Goal: Task Accomplishment & Management: Manage account settings

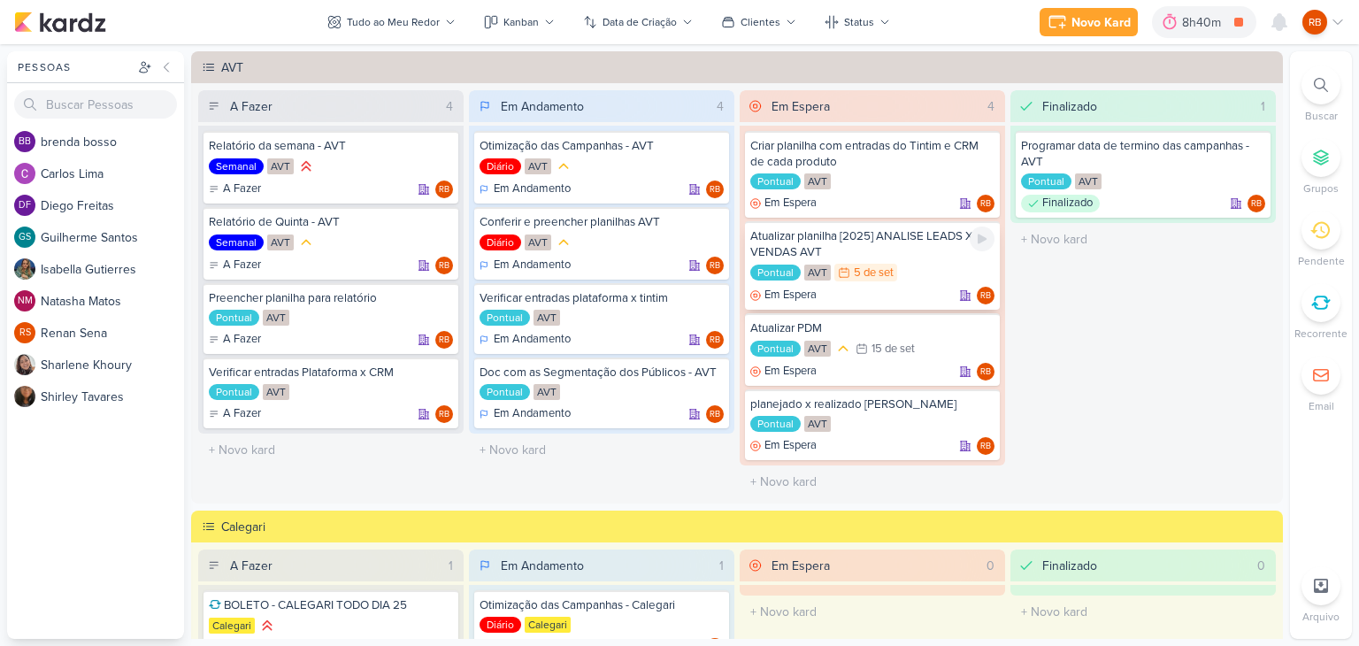
click at [912, 265] on div "Pontual AVT 5/9 [DATE]" at bounding box center [872, 273] width 244 height 19
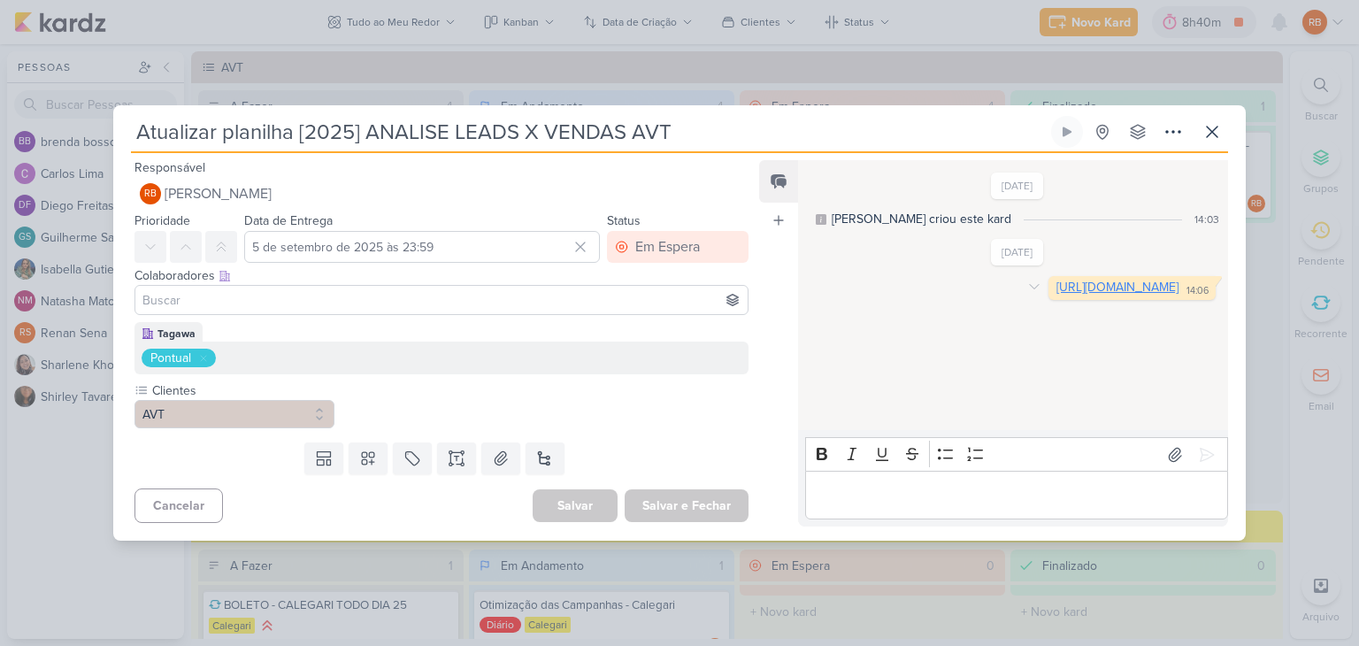
click at [1057, 295] on link "[URL][DOMAIN_NAME]" at bounding box center [1118, 287] width 122 height 15
click at [713, 47] on div "Atualizar planilha [2025] ANALISE LEADS X VENDAS AVT" at bounding box center [679, 323] width 1359 height 646
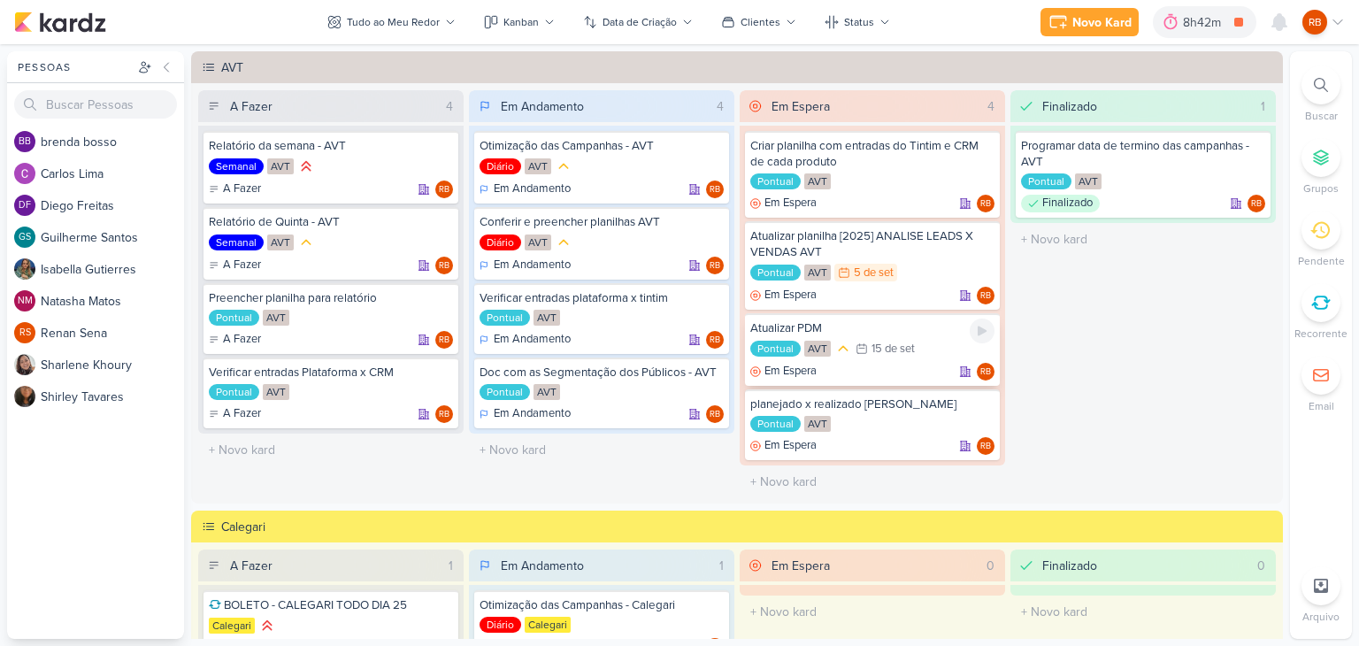
click at [888, 336] on div "Atualizar PDM Pontual AVT 15/9 [DATE] Em Espera RB" at bounding box center [872, 349] width 255 height 73
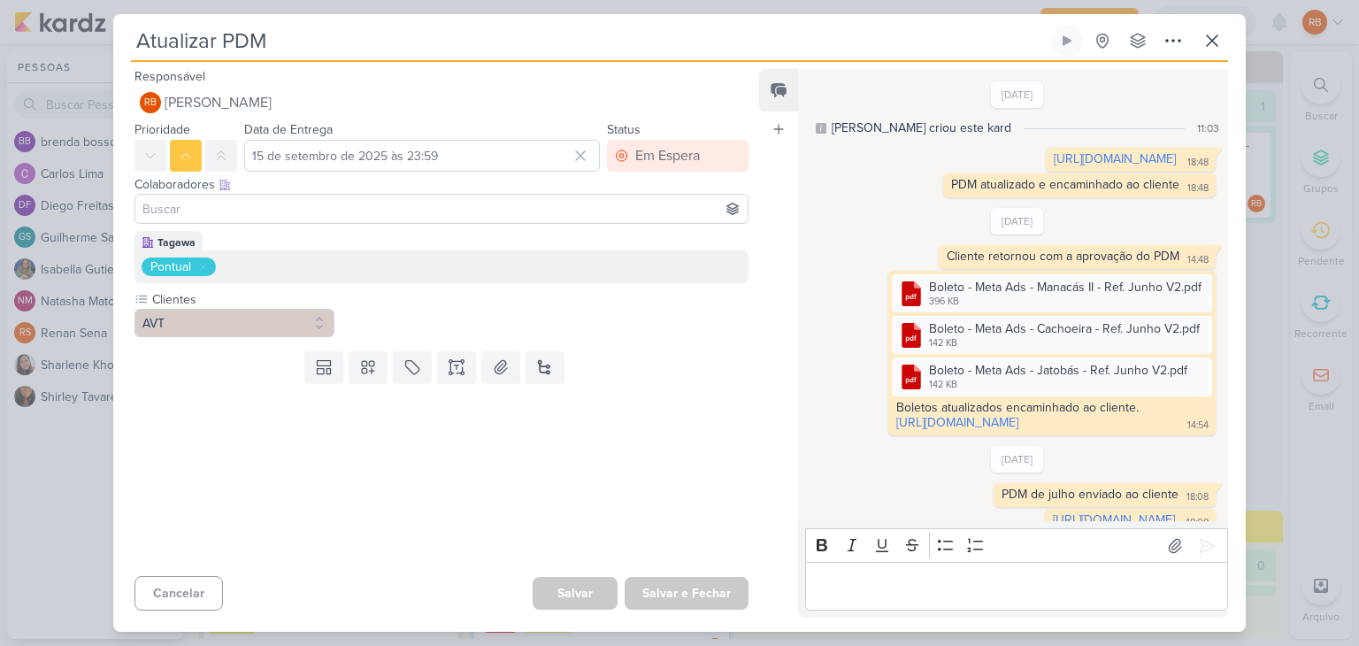
scroll to position [131, 0]
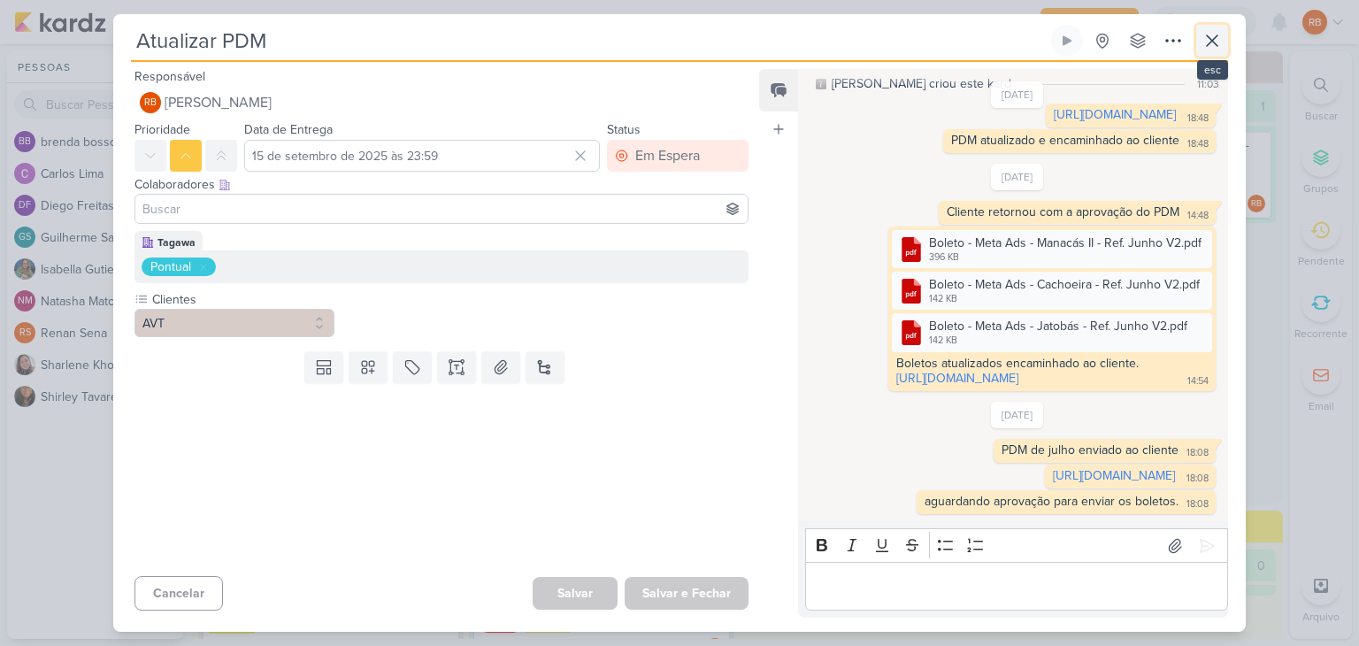
click at [1216, 40] on icon at bounding box center [1212, 40] width 21 height 21
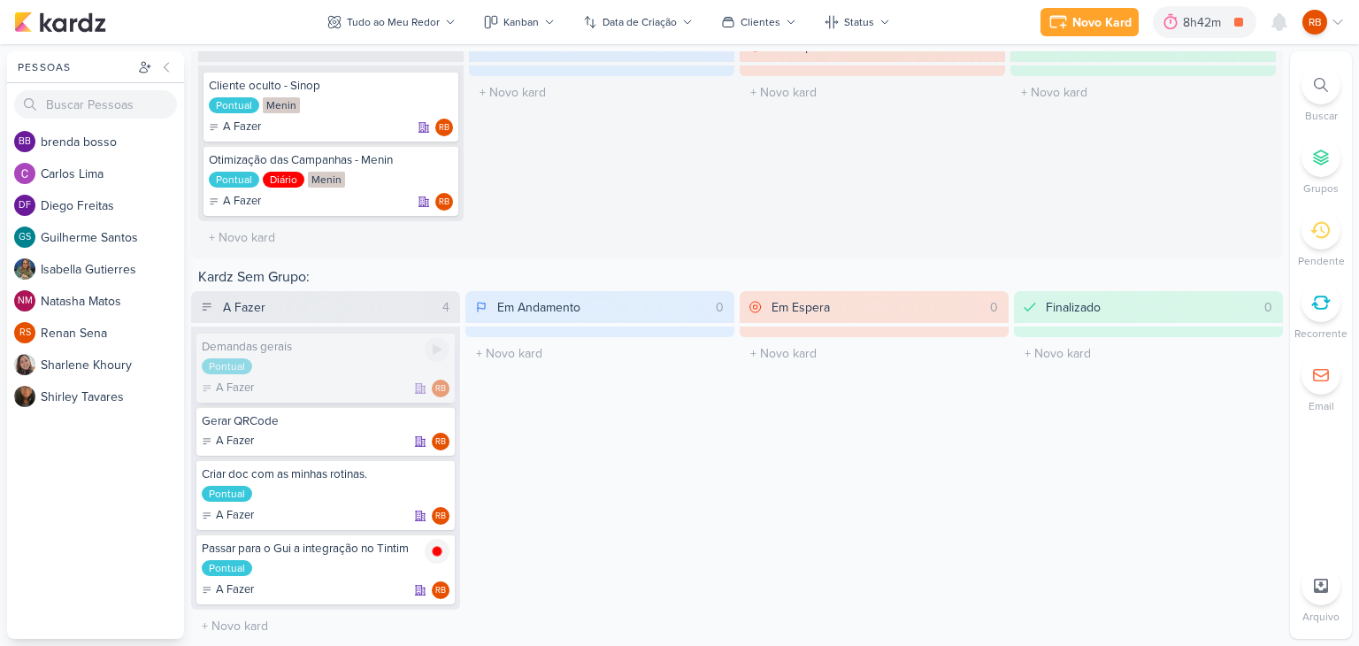
scroll to position [648, 0]
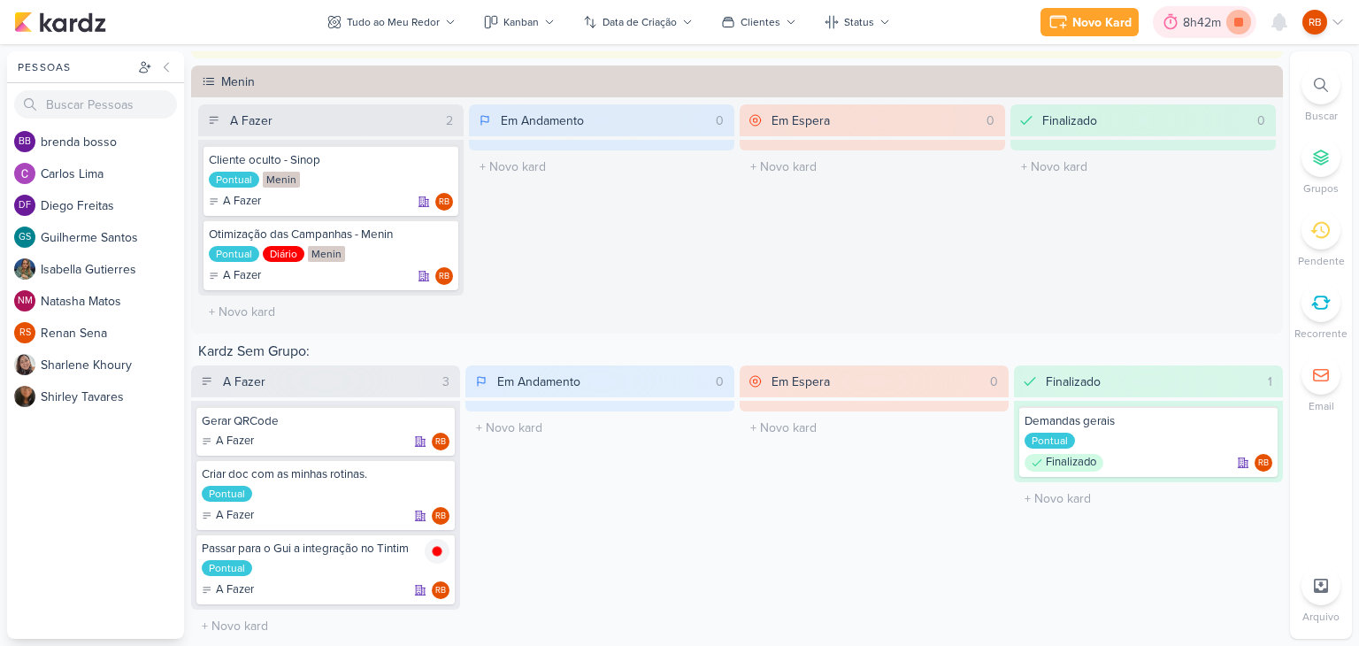
click at [1241, 28] on icon at bounding box center [1238, 22] width 25 height 25
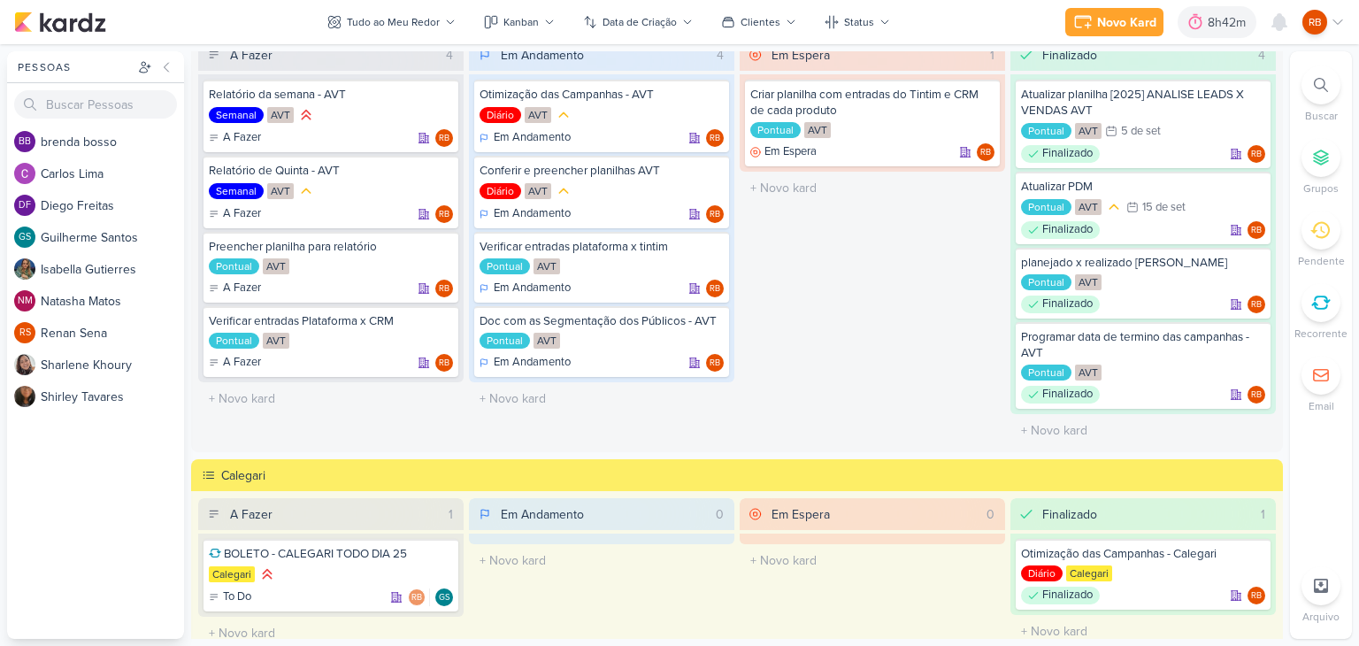
scroll to position [0, 0]
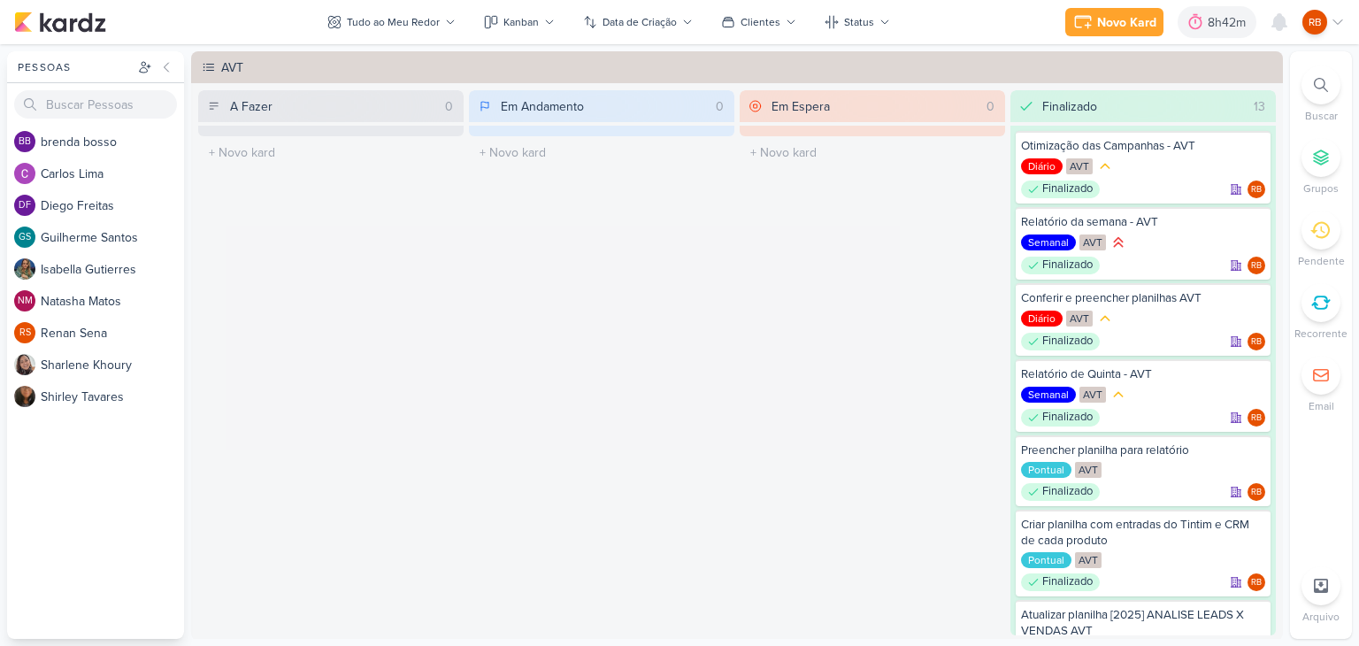
click at [1337, 19] on icon at bounding box center [1338, 22] width 14 height 14
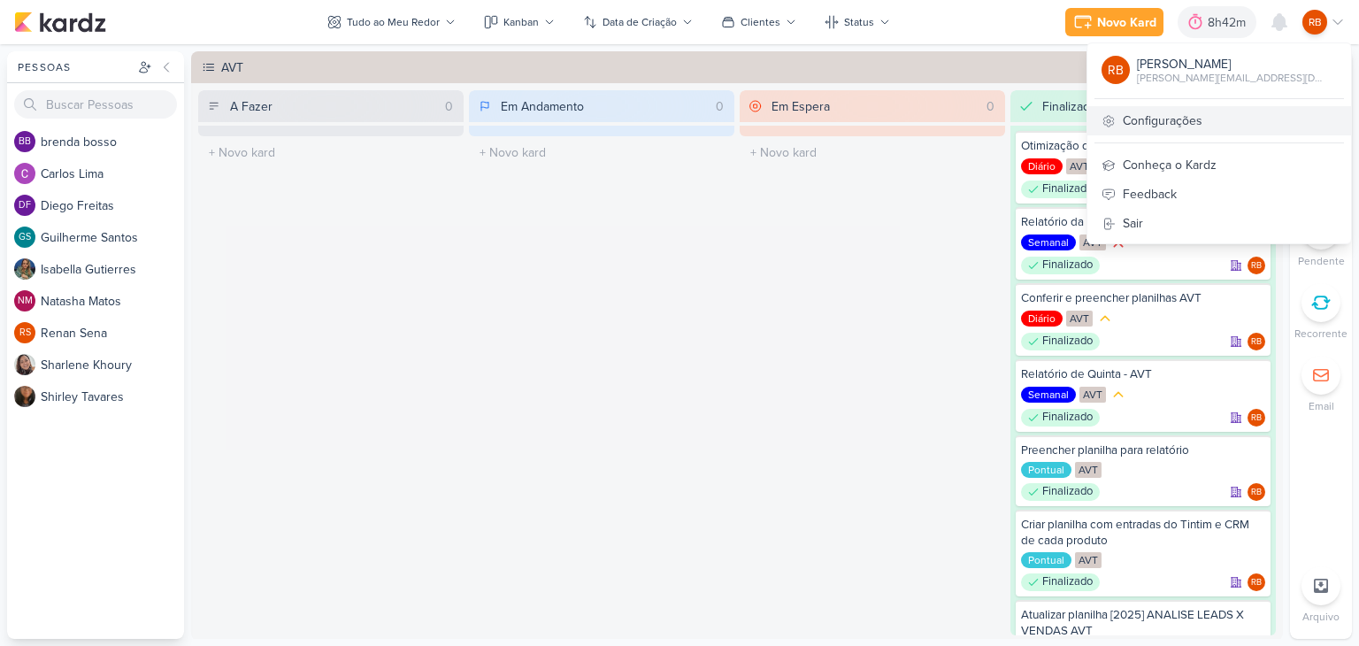
click at [1230, 115] on link "Configurações" at bounding box center [1220, 120] width 264 height 29
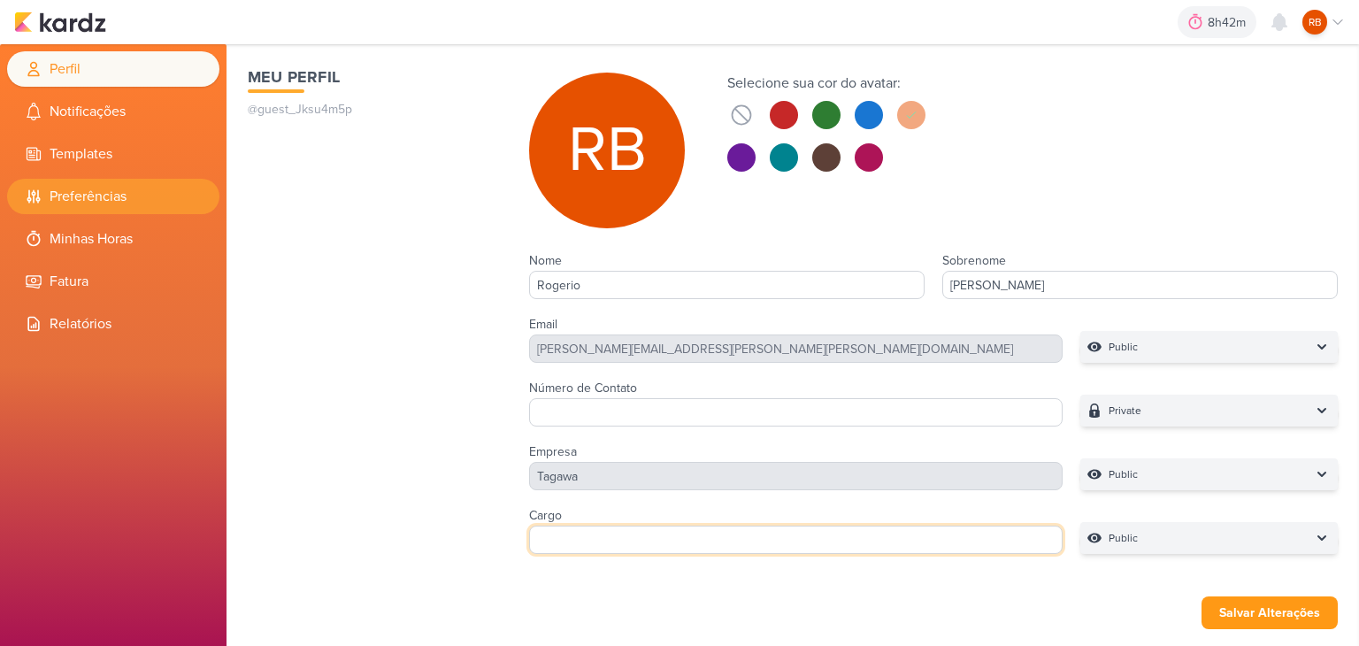
type input "[PERSON_NAME][EMAIL_ADDRESS][PERSON_NAME][PERSON_NAME][DOMAIN_NAME]"
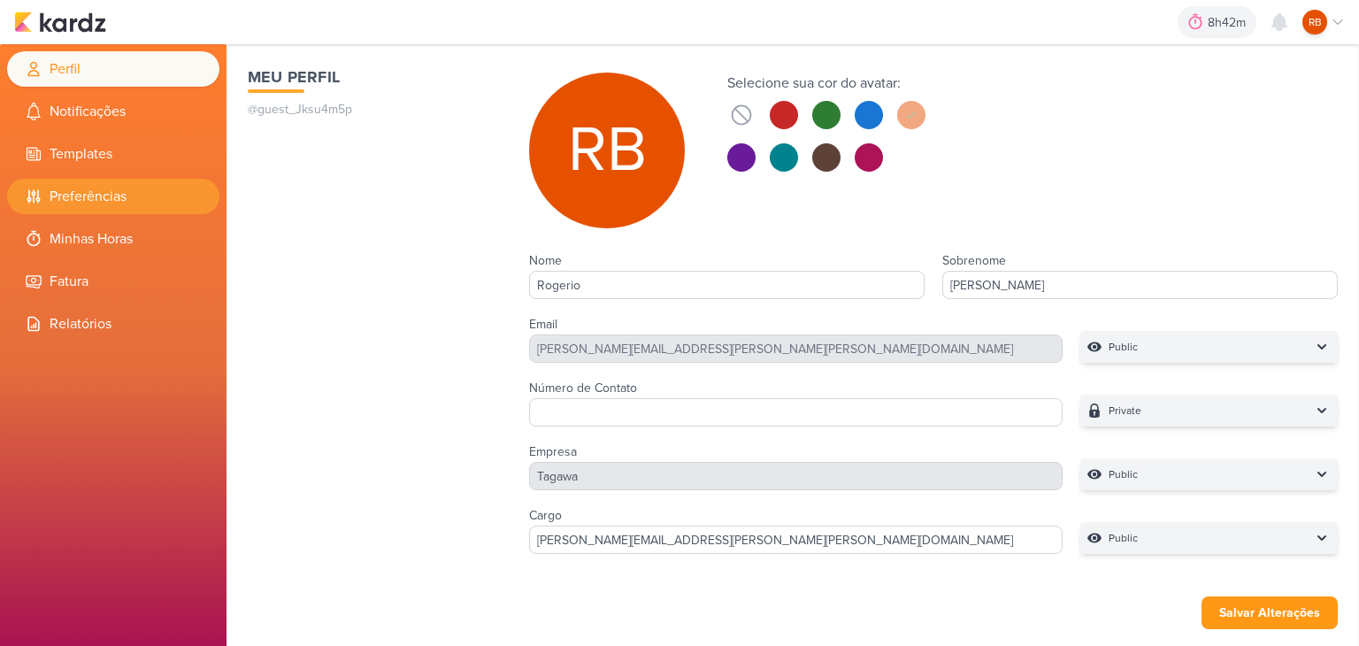
click at [127, 199] on li "Preferências" at bounding box center [113, 196] width 212 height 35
select select "pt-BR"
select select "America/Sao_Paulo"
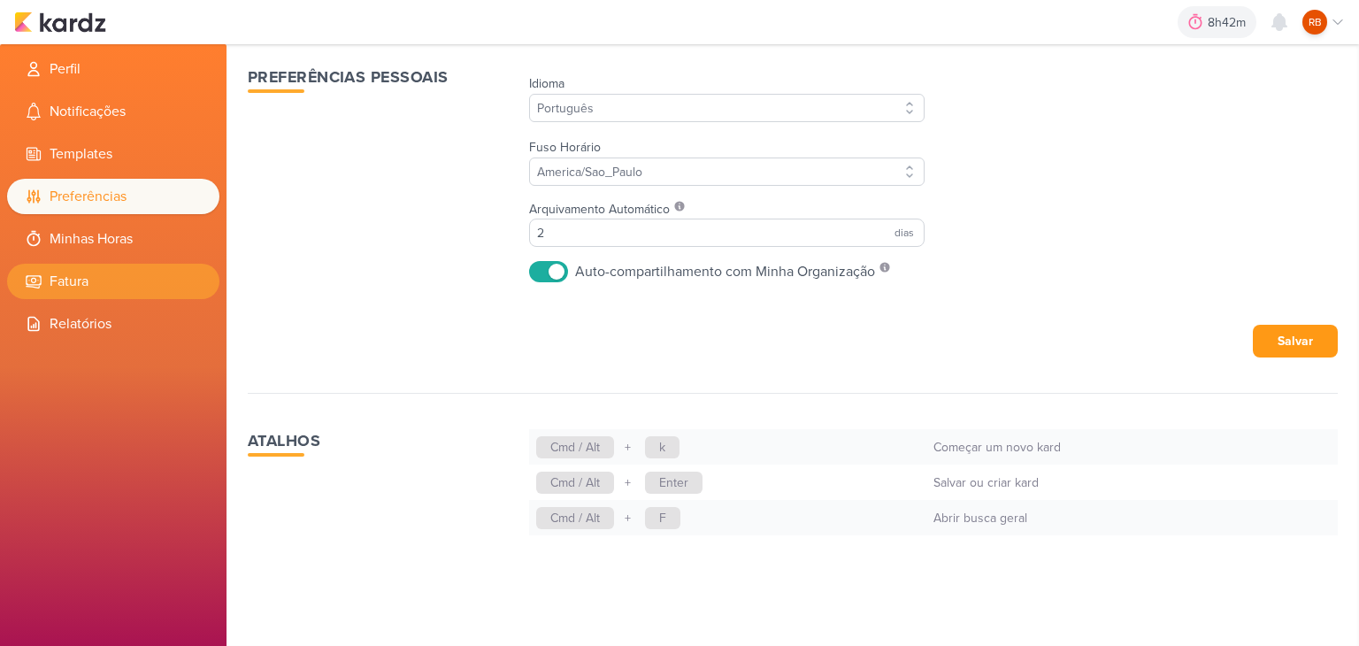
click at [124, 272] on li "Fatura" at bounding box center [113, 281] width 212 height 35
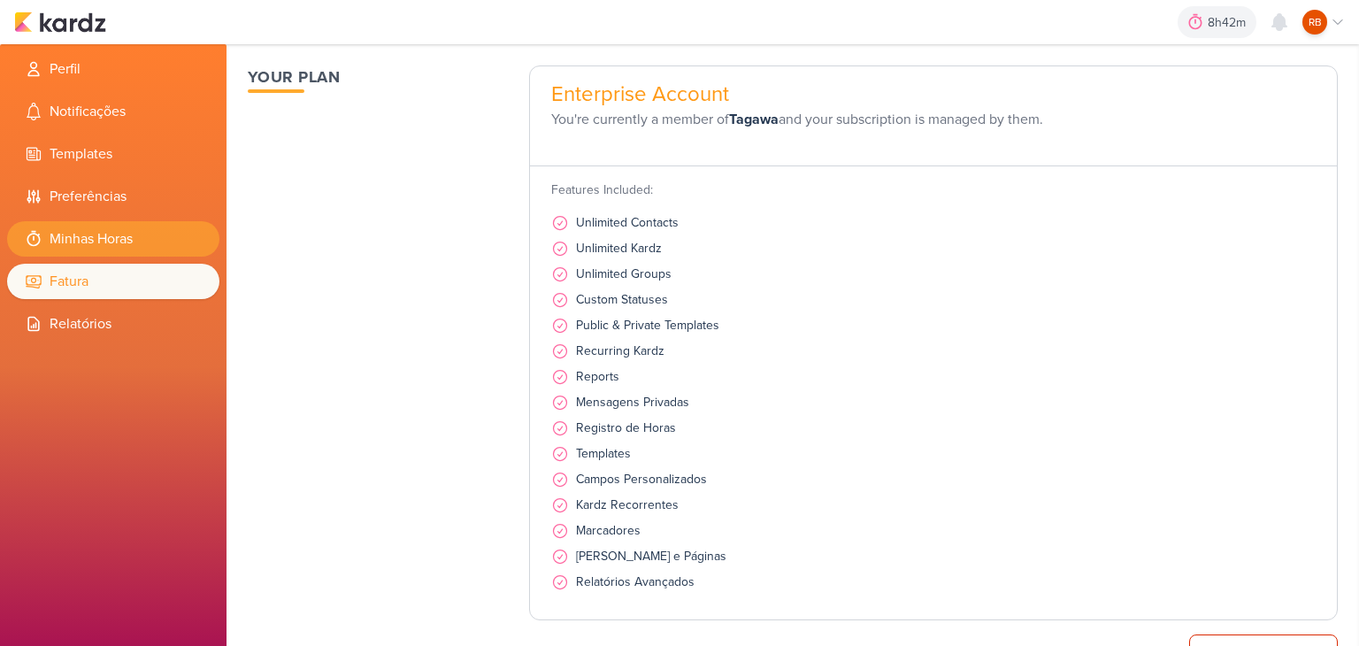
click at [133, 243] on li "Minhas Horas" at bounding box center [113, 238] width 212 height 35
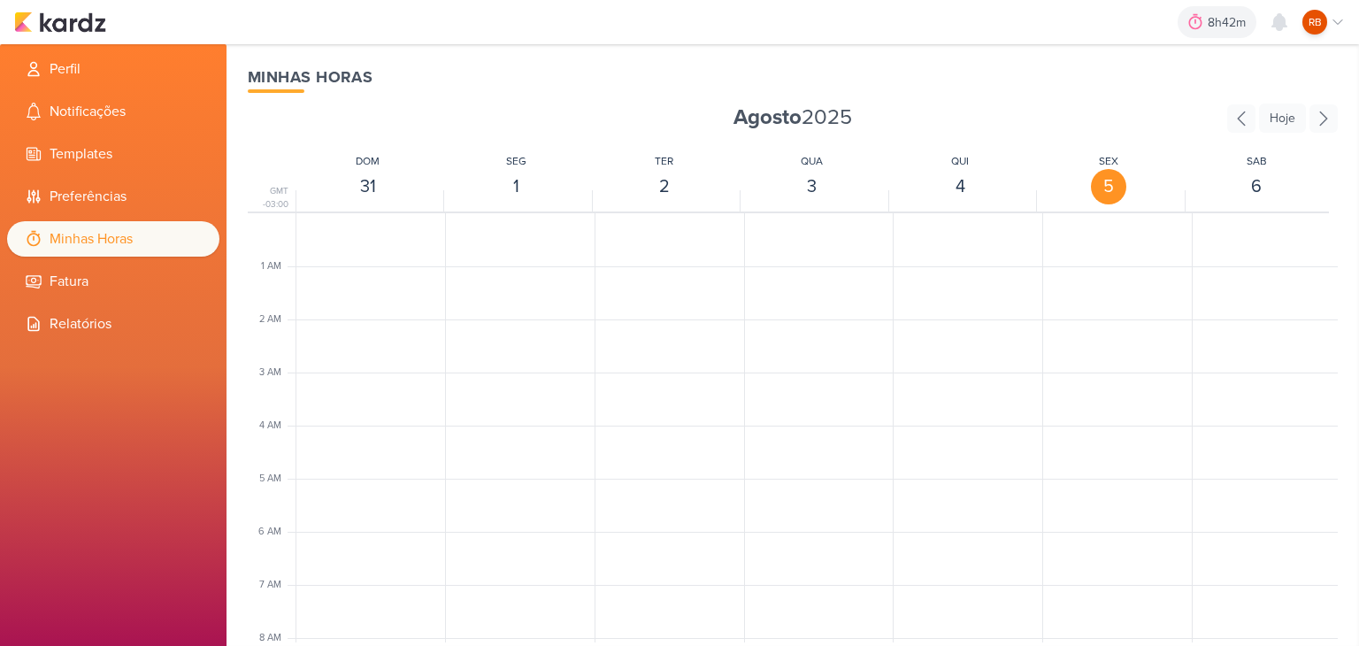
scroll to position [418, 0]
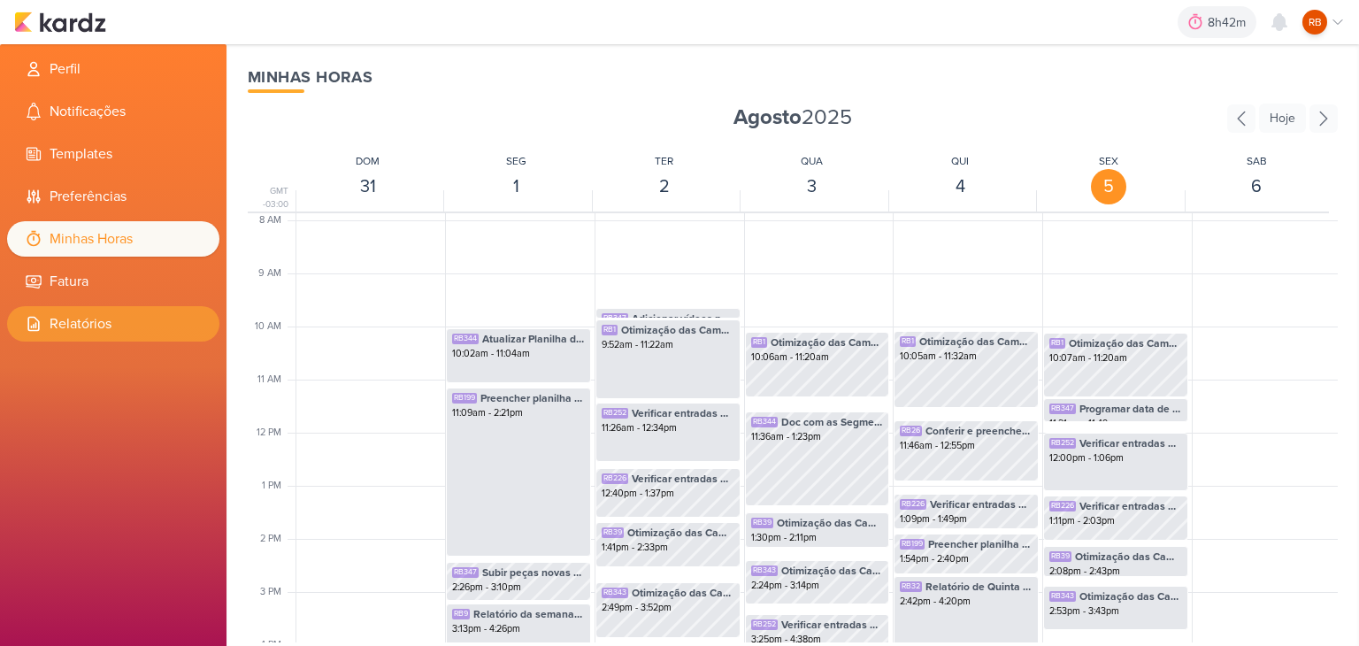
click at [116, 322] on li "Relatórios" at bounding box center [113, 323] width 212 height 35
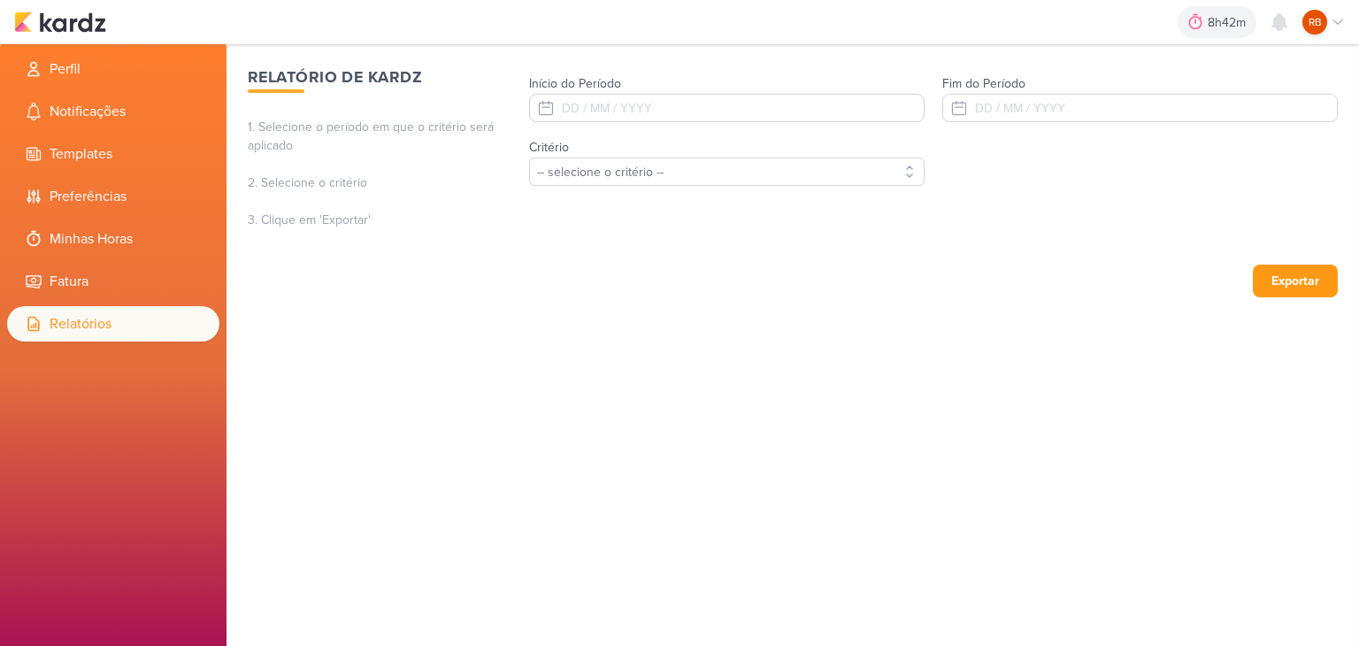
click at [1334, 19] on icon at bounding box center [1338, 22] width 14 height 14
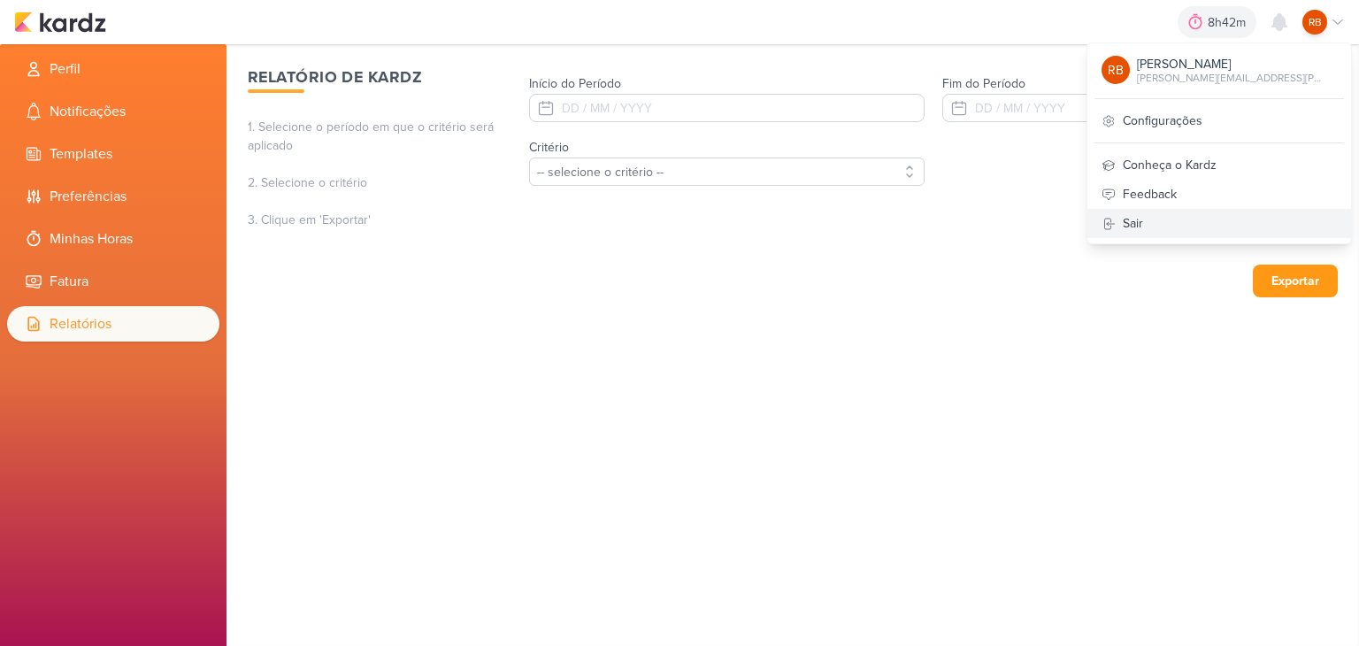
click at [1200, 223] on link "Sair" at bounding box center [1220, 223] width 264 height 29
